Goal: Register for event/course

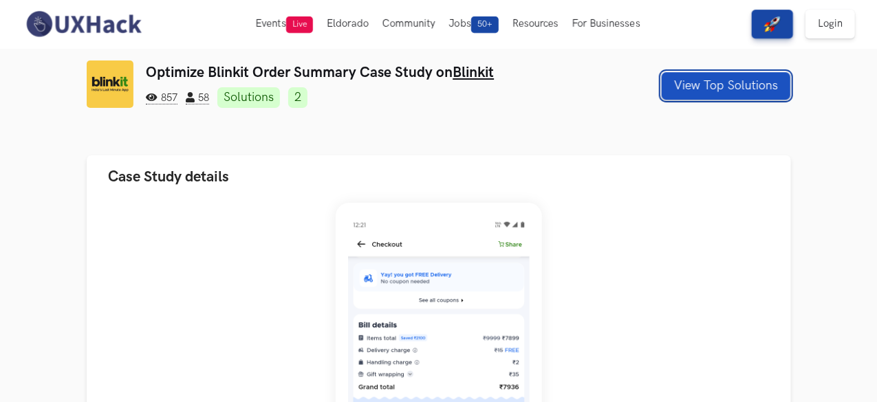
click at [754, 96] on button "View Top Solutions" at bounding box center [726, 86] width 129 height 28
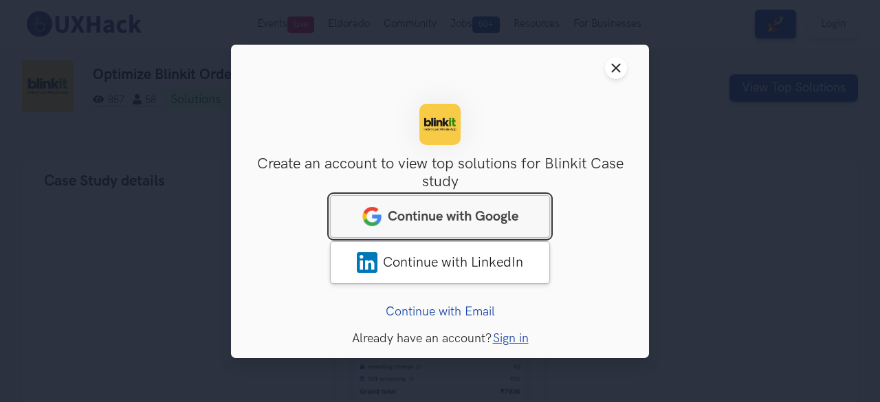
click at [484, 211] on span "Continue with Google" at bounding box center [453, 216] width 131 height 17
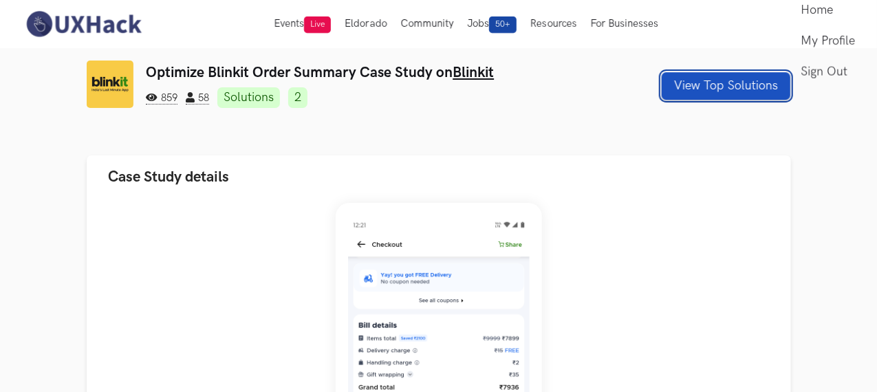
click at [764, 100] on button "View Top Solutions" at bounding box center [726, 86] width 129 height 28
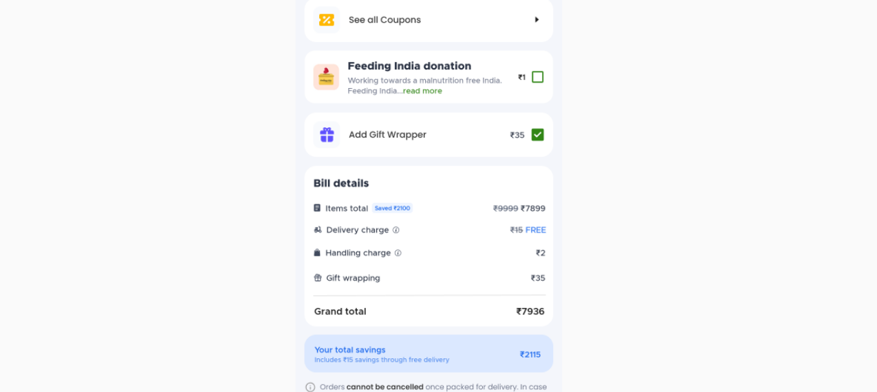
drag, startPoint x: 446, startPoint y: 162, endPoint x: 445, endPoint y: 198, distance: 36.5
click at [445, 198] on div at bounding box center [438, 168] width 776 height 268
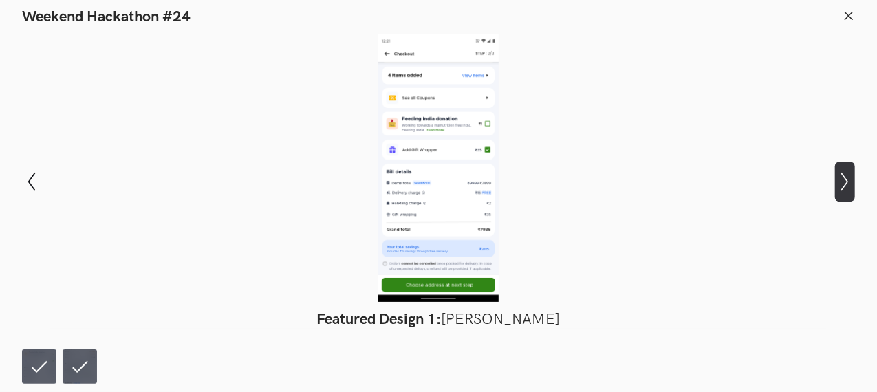
click at [845, 196] on button "Show next slide" at bounding box center [845, 182] width 20 height 40
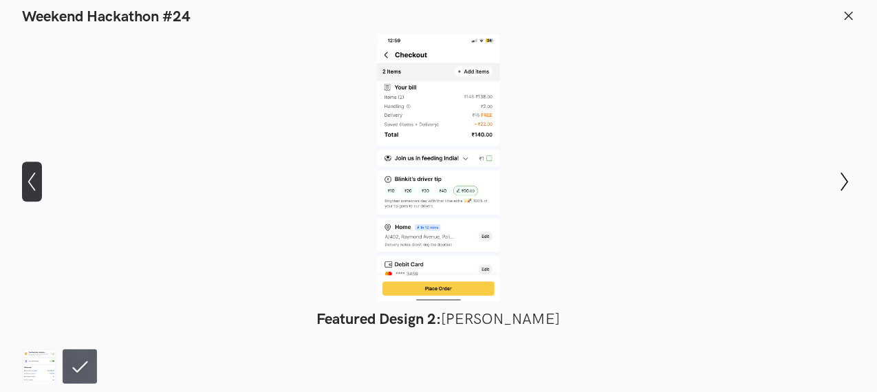
click at [33, 172] on button "Show previous slide" at bounding box center [32, 182] width 20 height 40
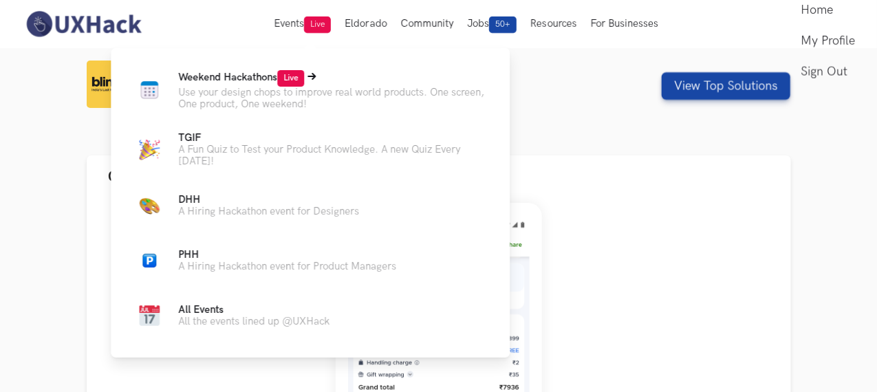
click at [246, 77] on span "Weekend Hackathons Live" at bounding box center [241, 78] width 126 height 12
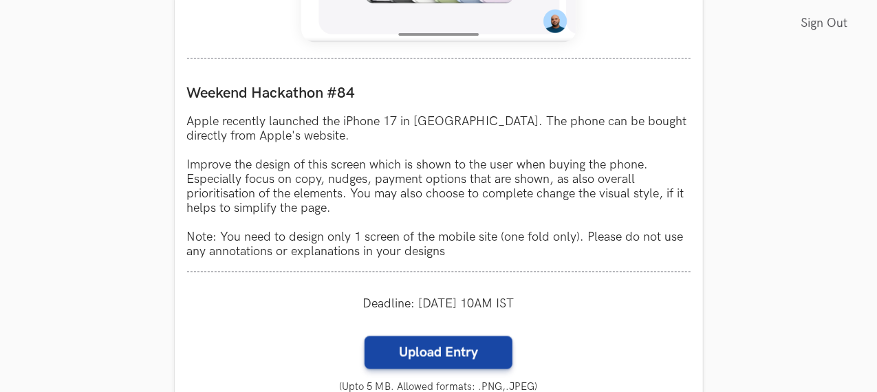
scroll to position [1195, 0]
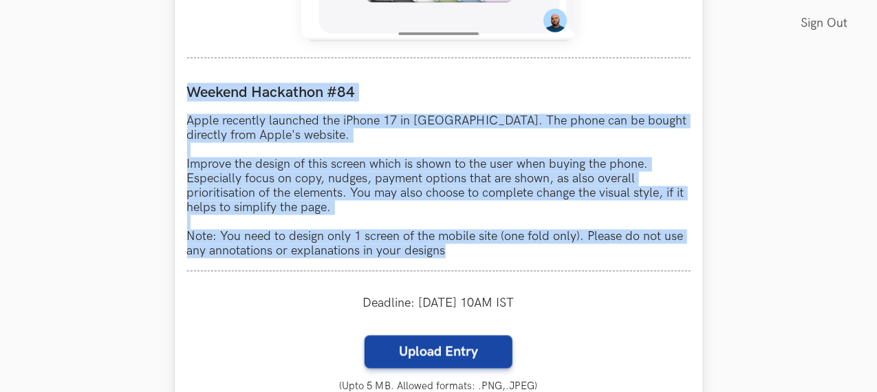
drag, startPoint x: 186, startPoint y: 89, endPoint x: 470, endPoint y: 255, distance: 328.6
click at [470, 255] on div "Weekend Hackathon #84 Apple recently launched the iPhone 17 in India. The phone…" at bounding box center [438, 171] width 503 height 201
copy div "Weekend Hackathon #84 Apple recently launched the iPhone 17 in India. The phone…"
click at [563, 142] on p "Apple recently launched the iPhone 17 in India. The phone can be bought directl…" at bounding box center [438, 186] width 503 height 144
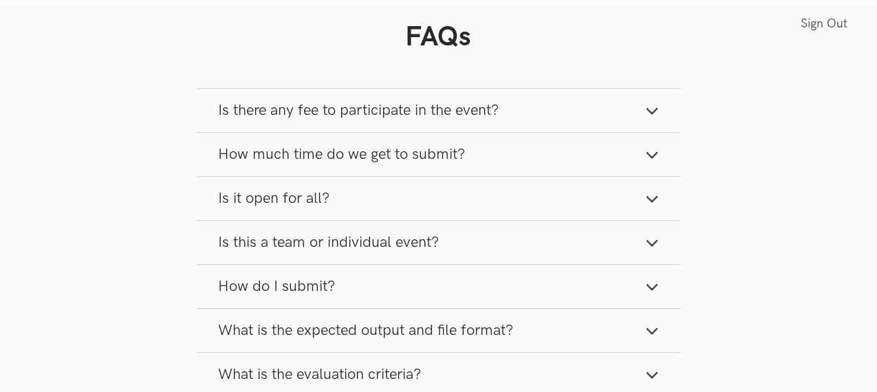
scroll to position [1736, 0]
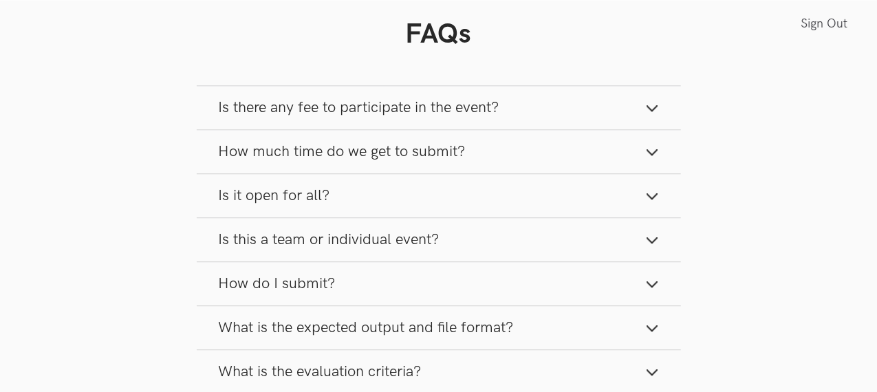
click at [523, 105] on button "Is there any fee to participate in the event?" at bounding box center [439, 107] width 484 height 43
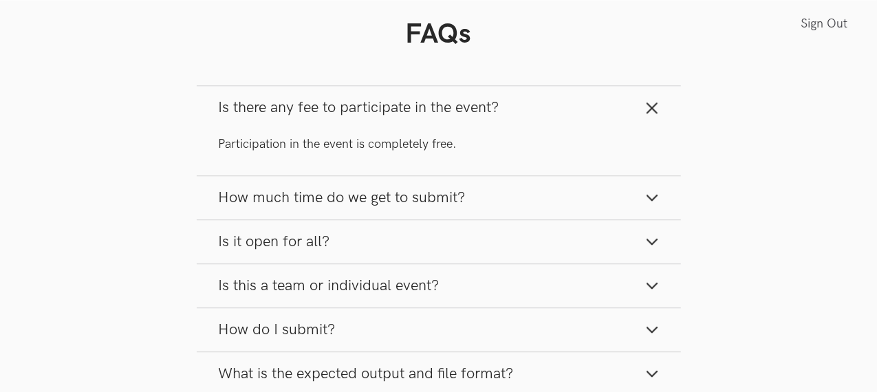
click at [519, 108] on button "Is there any fee to participate in the event?" at bounding box center [439, 107] width 484 height 43
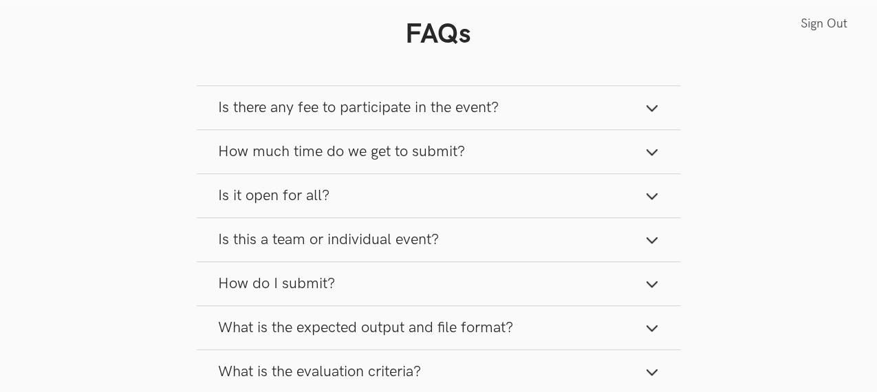
click at [479, 148] on button "How much time do we get to submit?" at bounding box center [439, 151] width 484 height 43
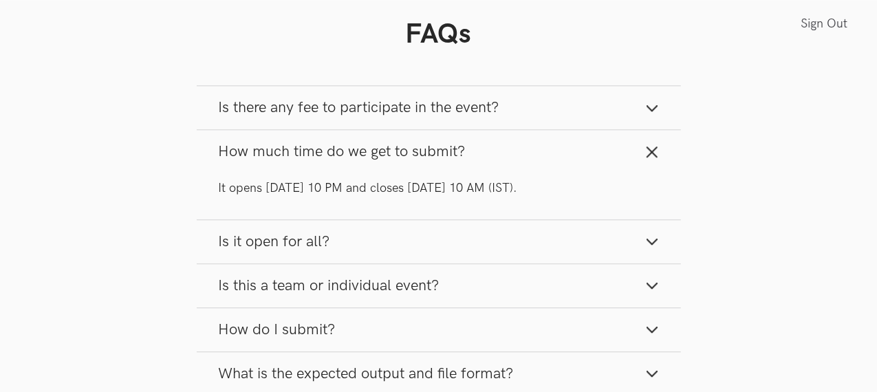
click at [479, 148] on button "How much time do we get to submit?" at bounding box center [439, 151] width 484 height 43
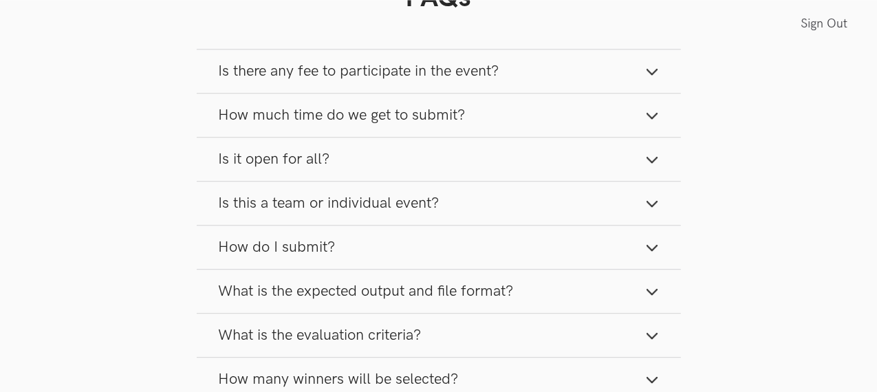
scroll to position [1783, 0]
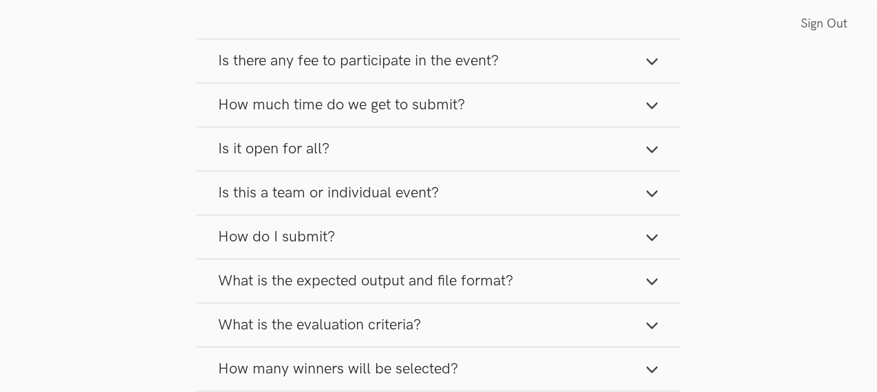
click at [479, 148] on button "Is it open for all?" at bounding box center [439, 148] width 484 height 43
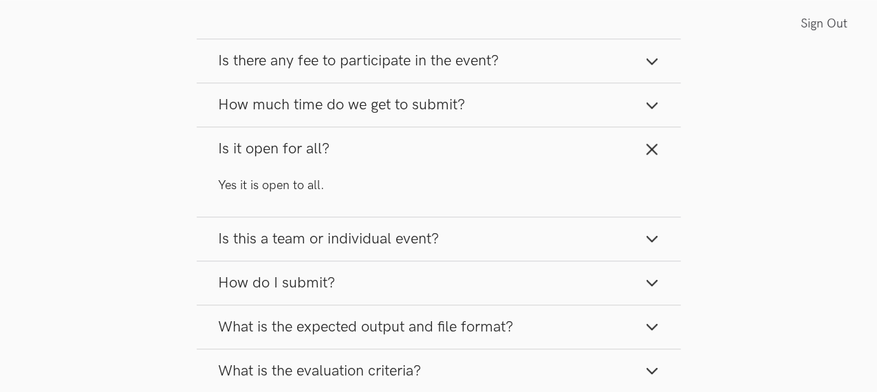
click at [479, 148] on button "Is it open for all?" at bounding box center [439, 148] width 484 height 43
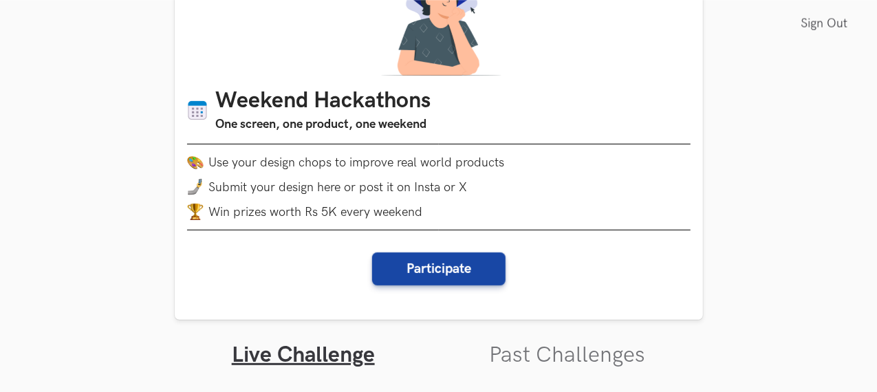
scroll to position [135, 0]
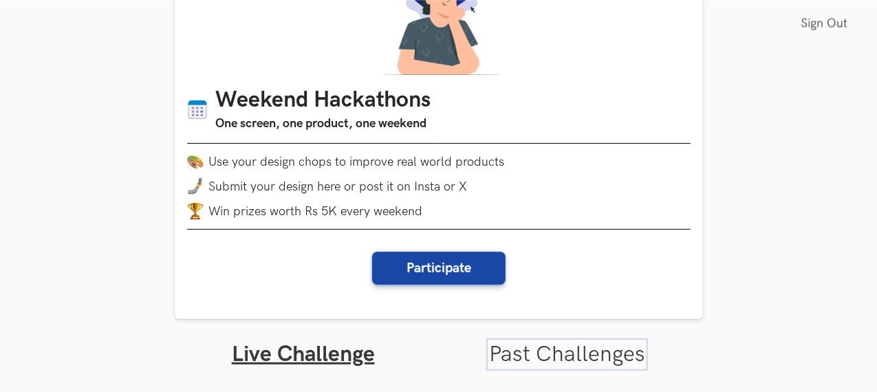
click at [520, 361] on link "Past Challenges" at bounding box center [567, 354] width 156 height 27
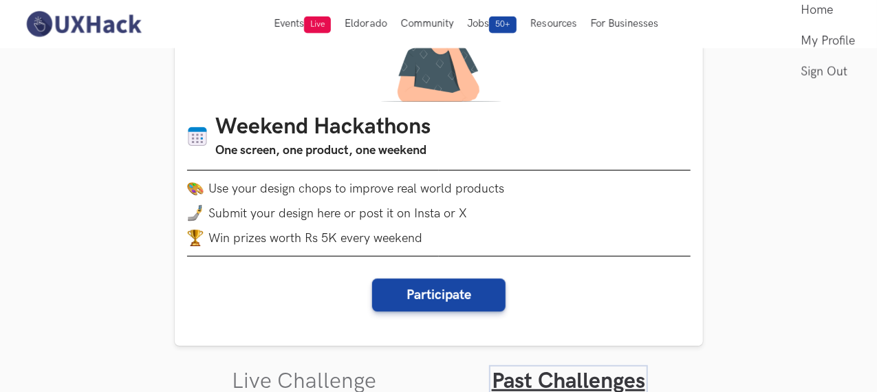
scroll to position [124, 0]
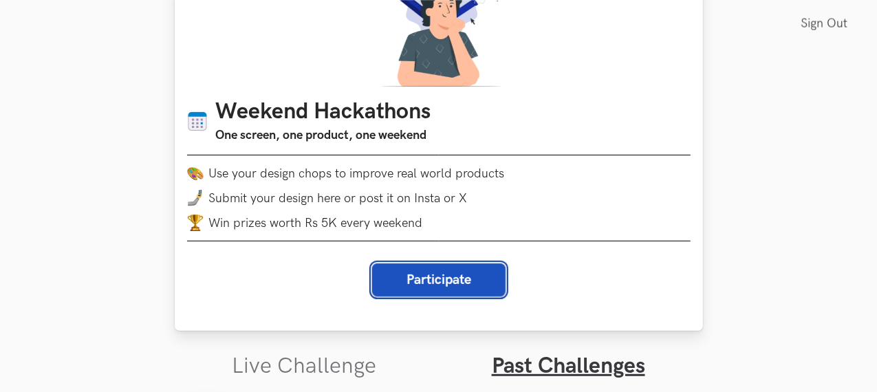
click at [433, 277] on button "Participate" at bounding box center [438, 279] width 133 height 33
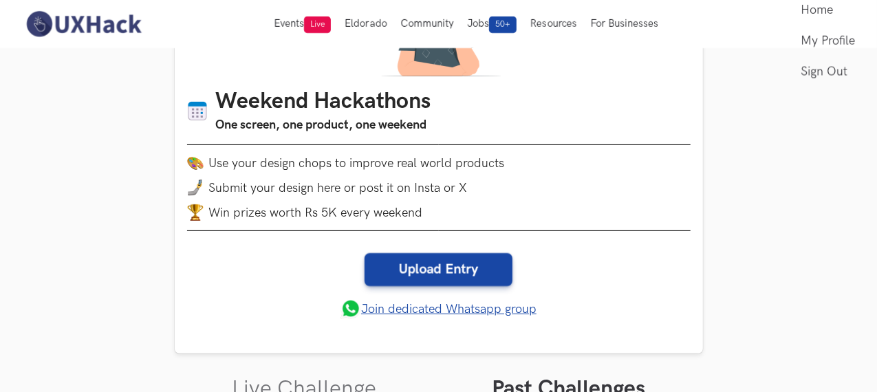
scroll to position [133, 0]
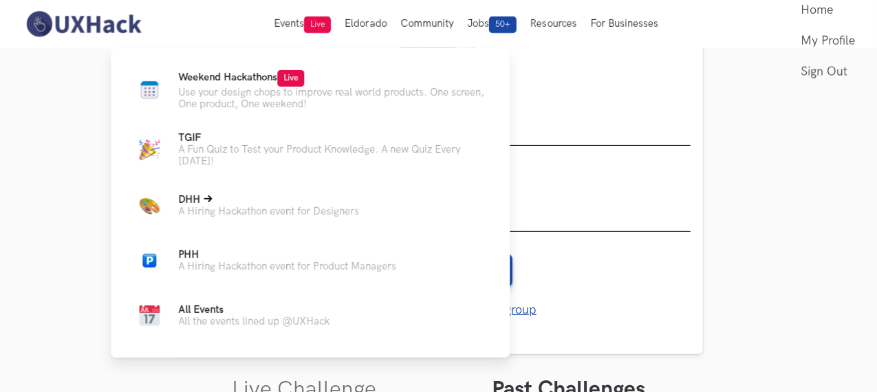
click at [284, 206] on p "DHH Live" at bounding box center [268, 200] width 181 height 12
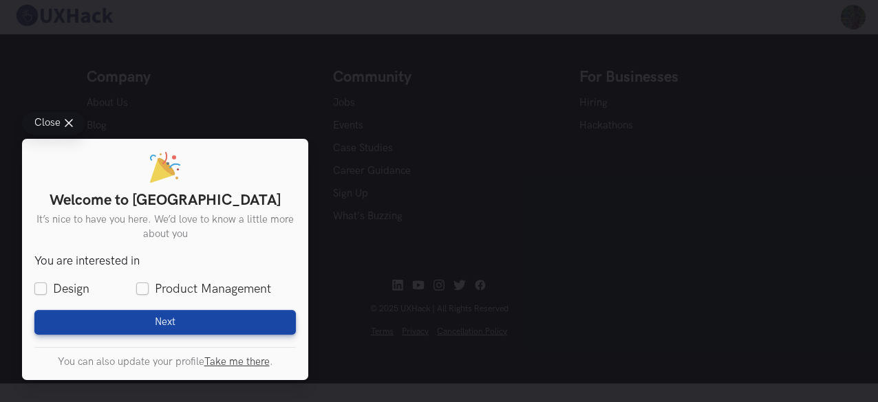
click at [63, 122] on button "Close" at bounding box center [53, 123] width 63 height 23
